Goal: Check status: Check status

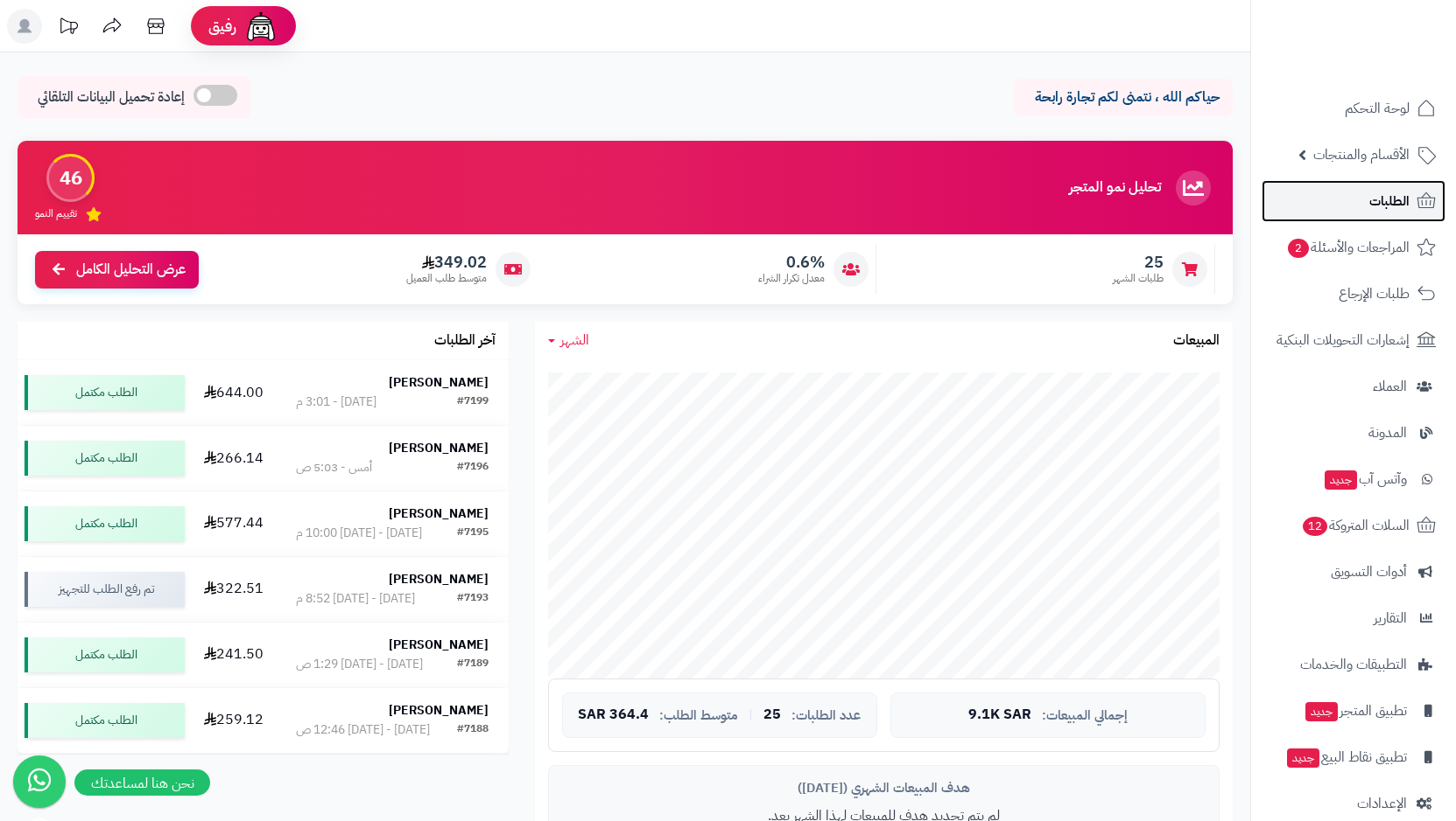
click at [1363, 210] on link "الطلبات" at bounding box center [1353, 201] width 183 height 42
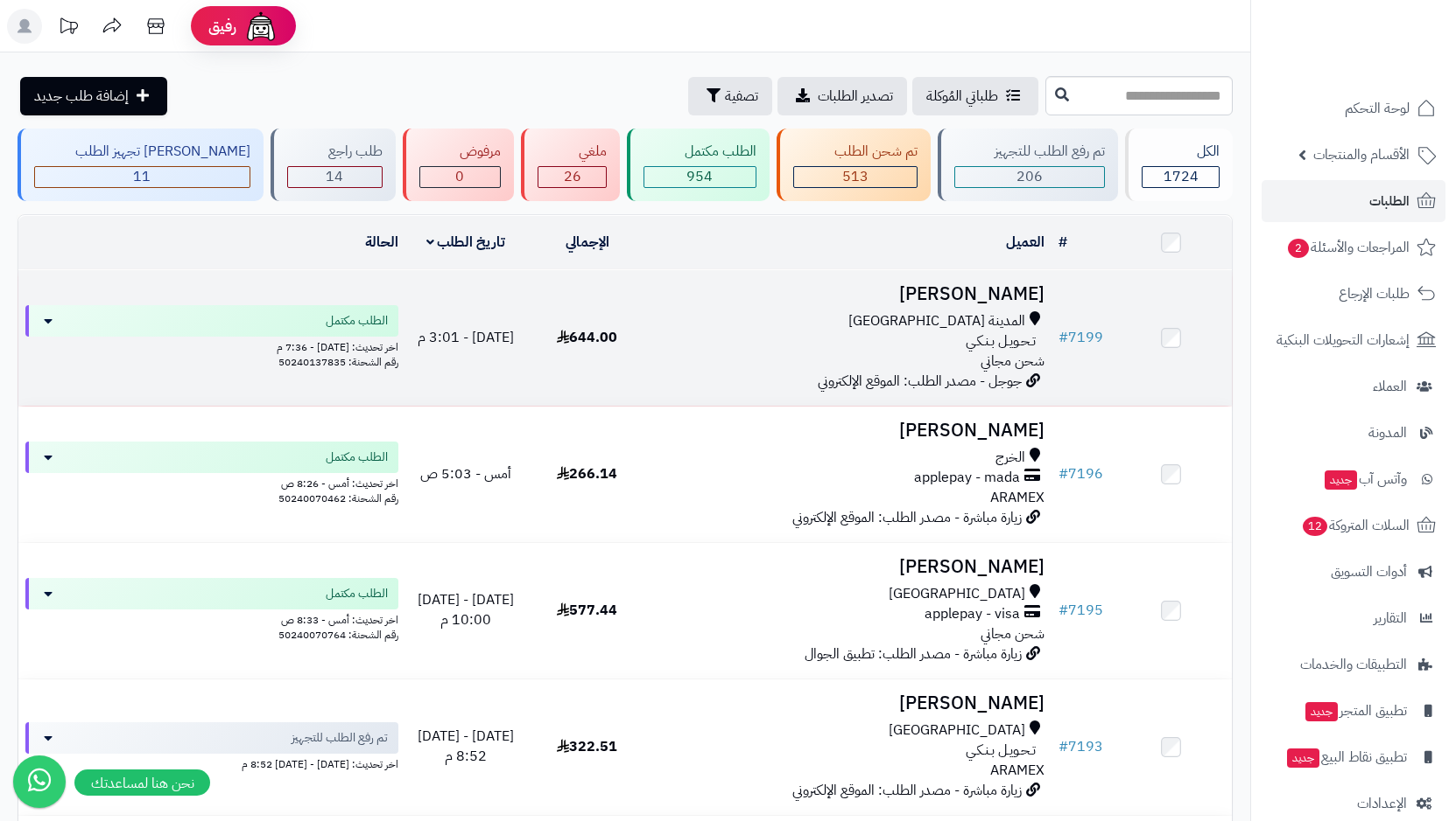
click at [987, 327] on div "المدينة المنورة تـحـويـل بـنـكـي شحن مجاني" at bounding box center [850, 341] width 390 height 61
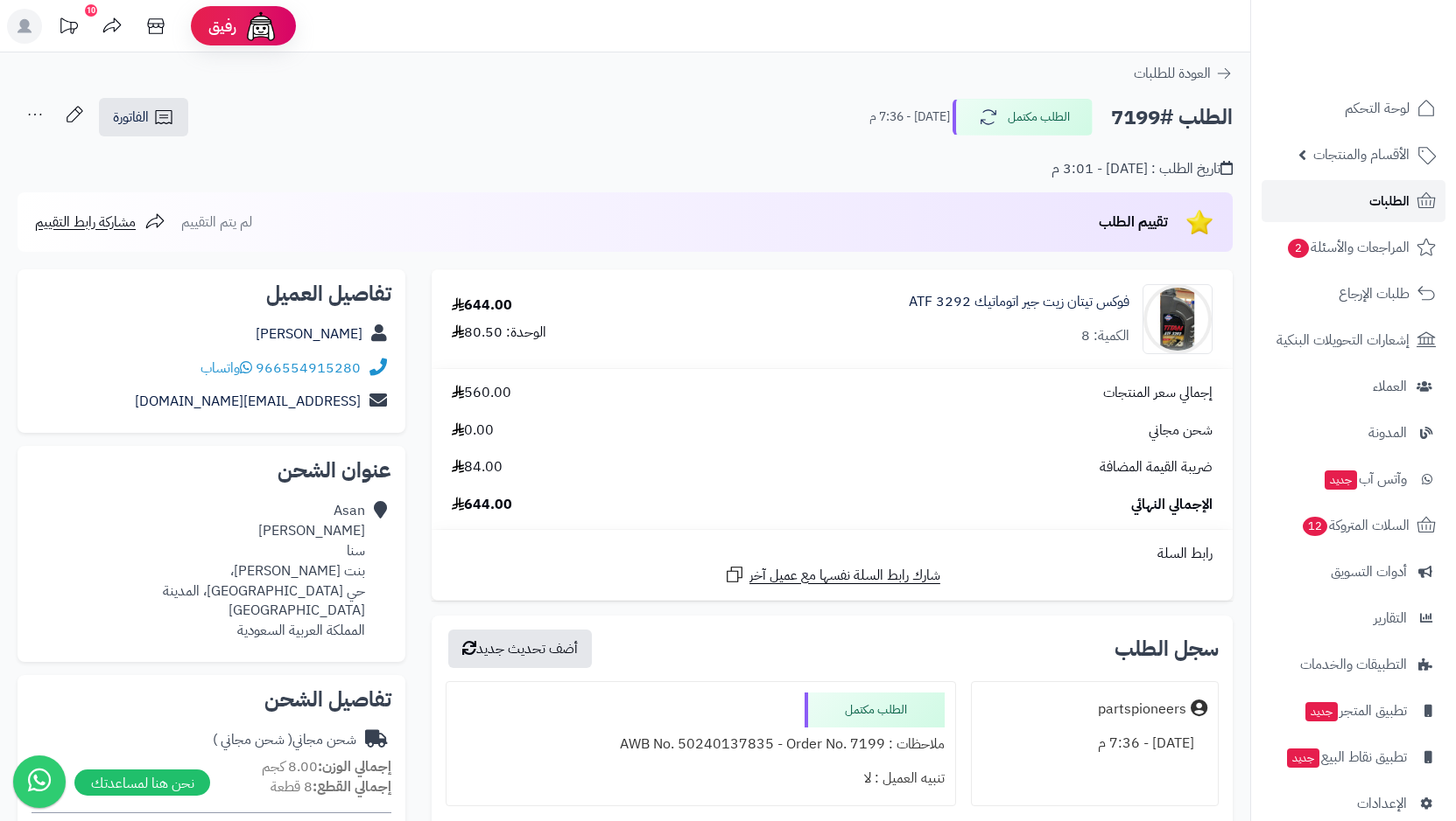
click at [1376, 206] on span "الطلبات" at bounding box center [1389, 200] width 40 height 24
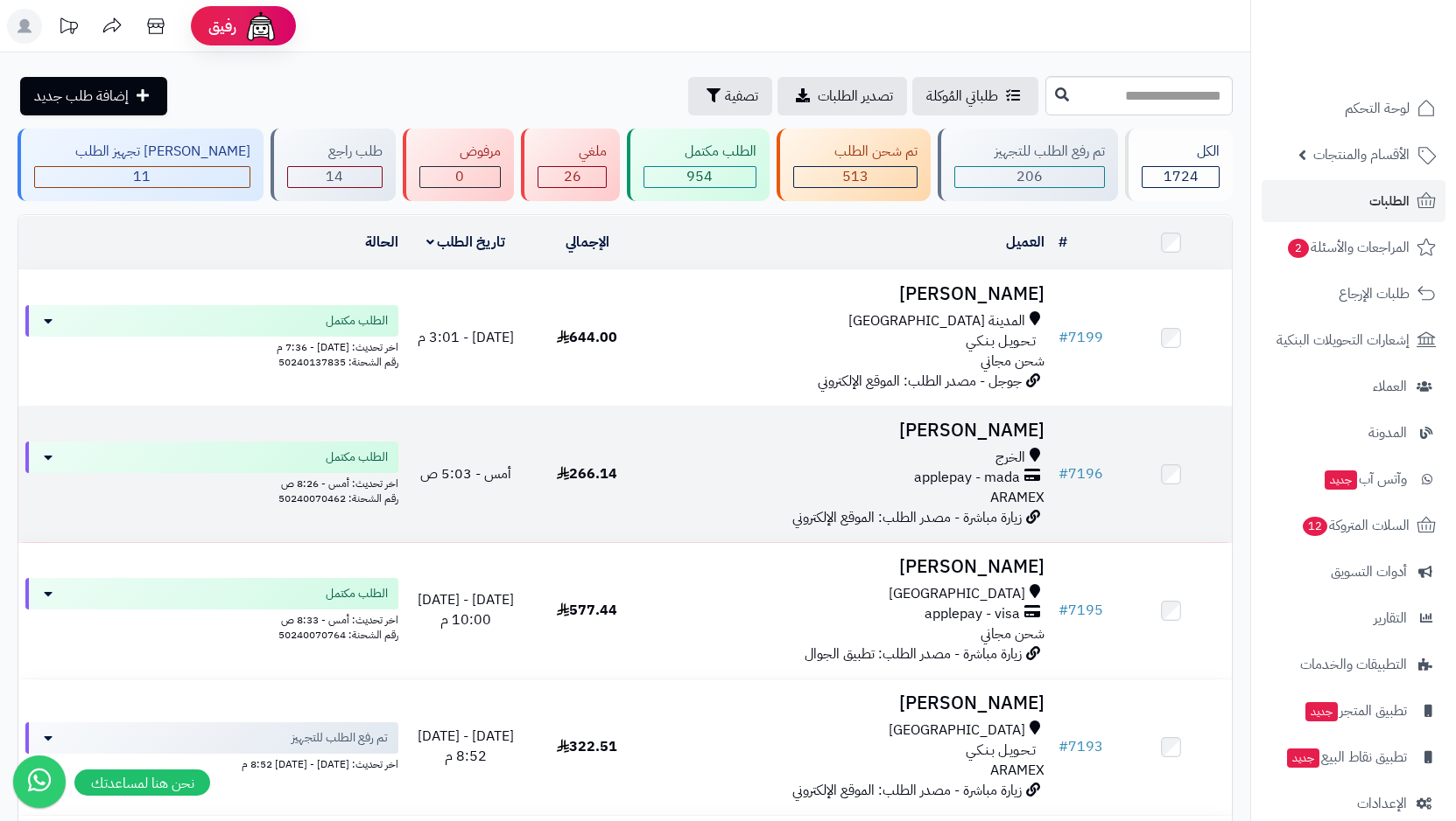
click at [1006, 457] on span "الخرج" at bounding box center [1009, 458] width 30 height 20
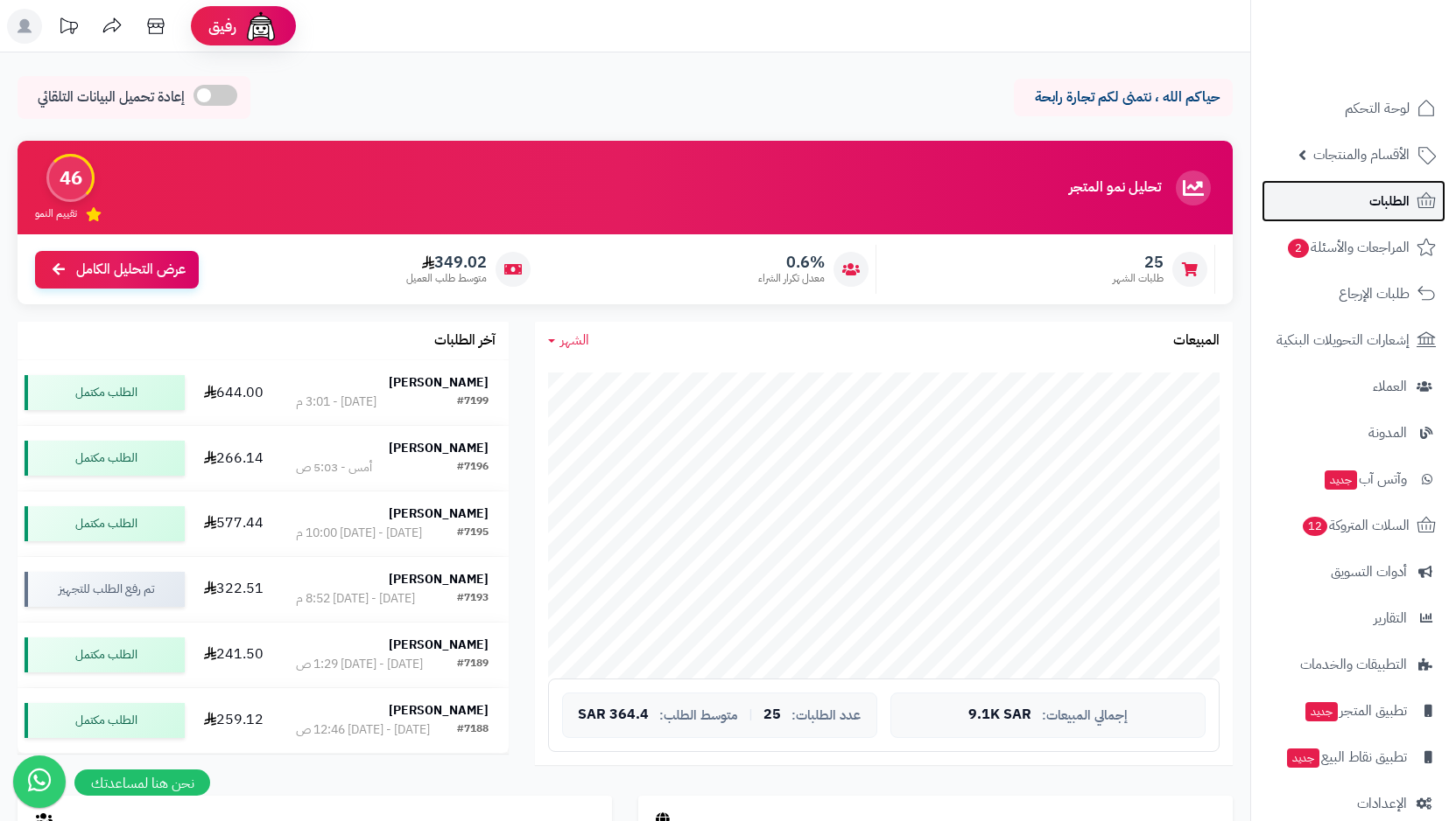
click at [1372, 189] on span "الطلبات" at bounding box center [1389, 200] width 40 height 24
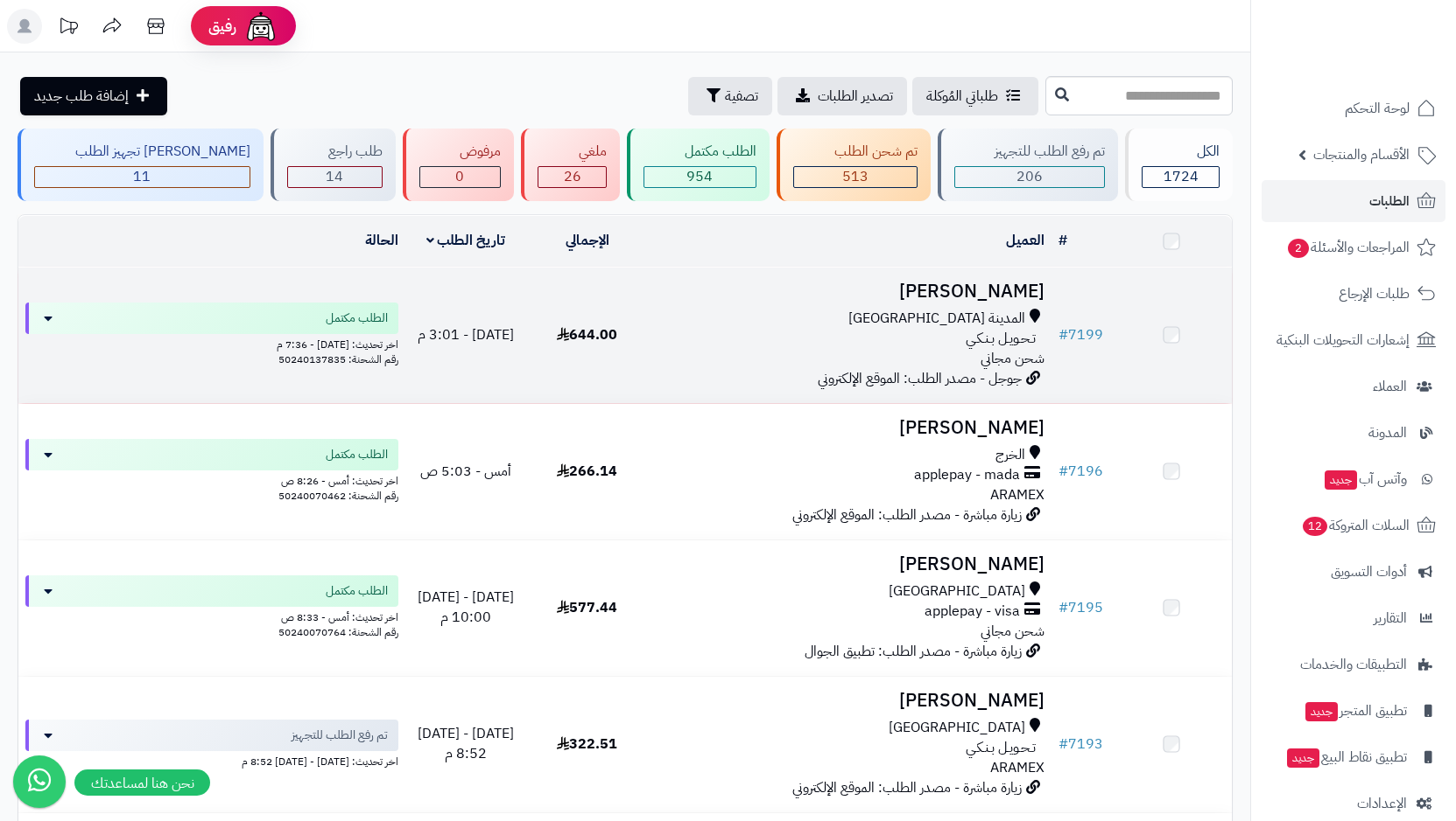
click at [959, 330] on div "تـحـويـل بـنـكـي" at bounding box center [850, 339] width 390 height 20
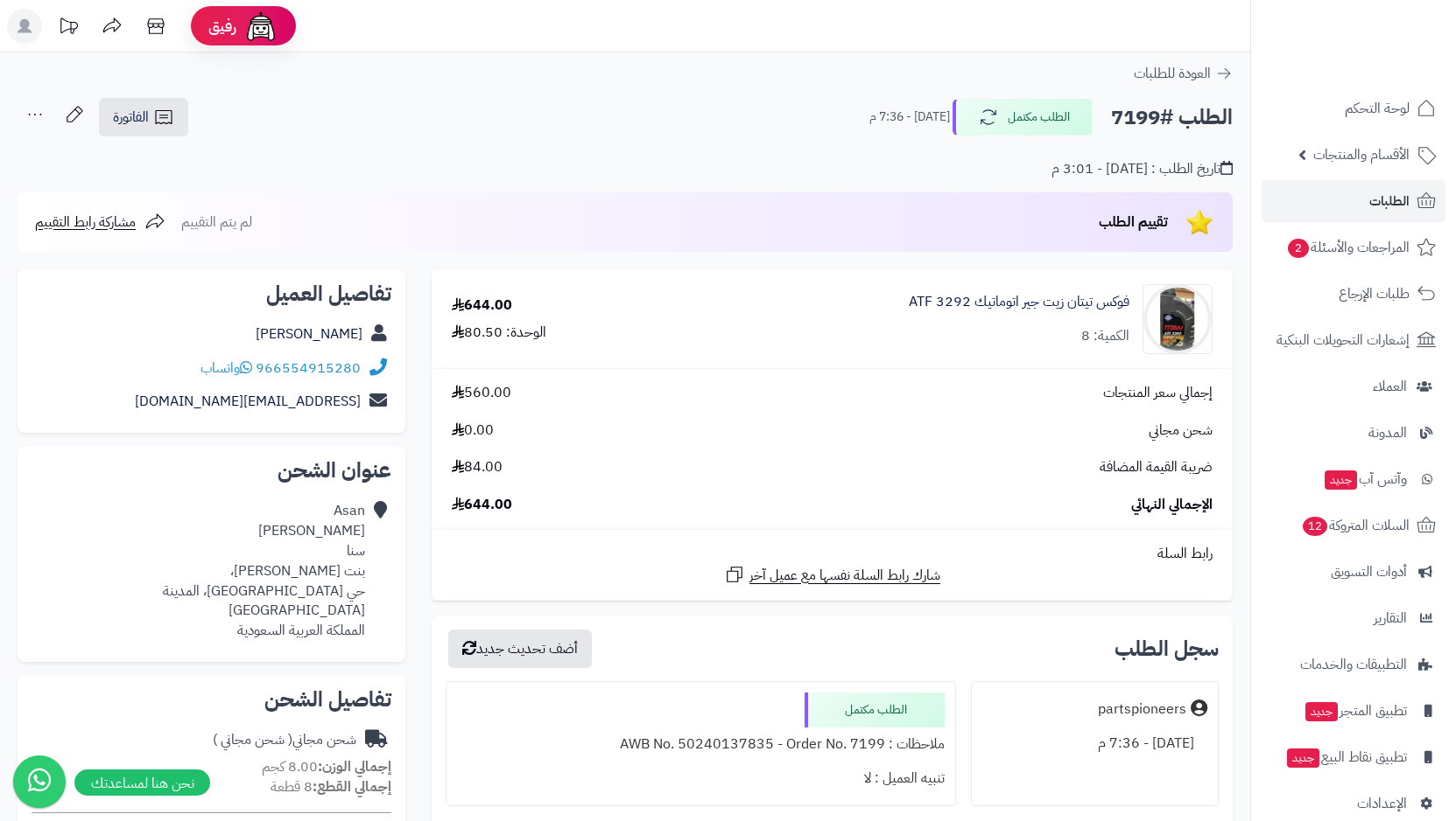
drag, startPoint x: 220, startPoint y: 336, endPoint x: 368, endPoint y: 348, distance: 148.5
click at [368, 348] on div "Asan Boshnakov" at bounding box center [212, 335] width 359 height 34
copy div "Asan Boshnakov"
click at [1361, 192] on link "الطلبات" at bounding box center [1353, 201] width 183 height 42
